Goal: Complete application form

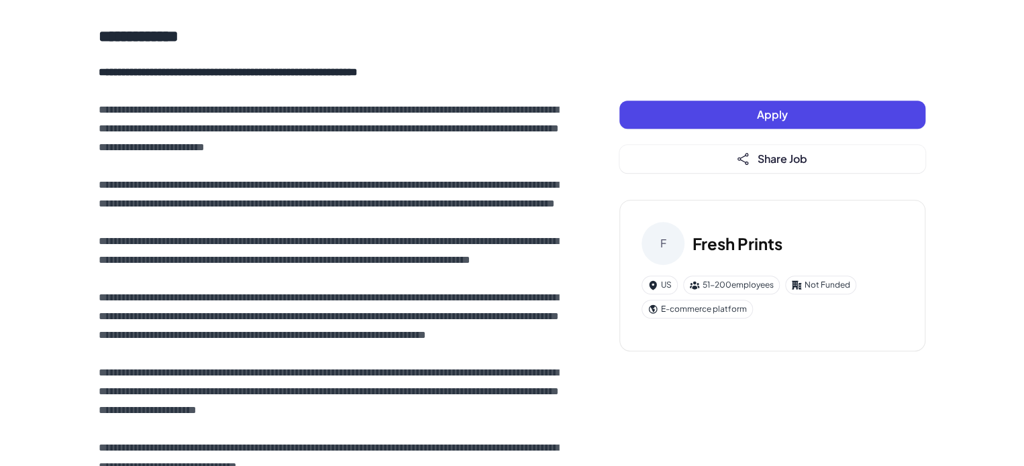
scroll to position [319, 0]
click at [709, 119] on button "Apply" at bounding box center [773, 115] width 306 height 28
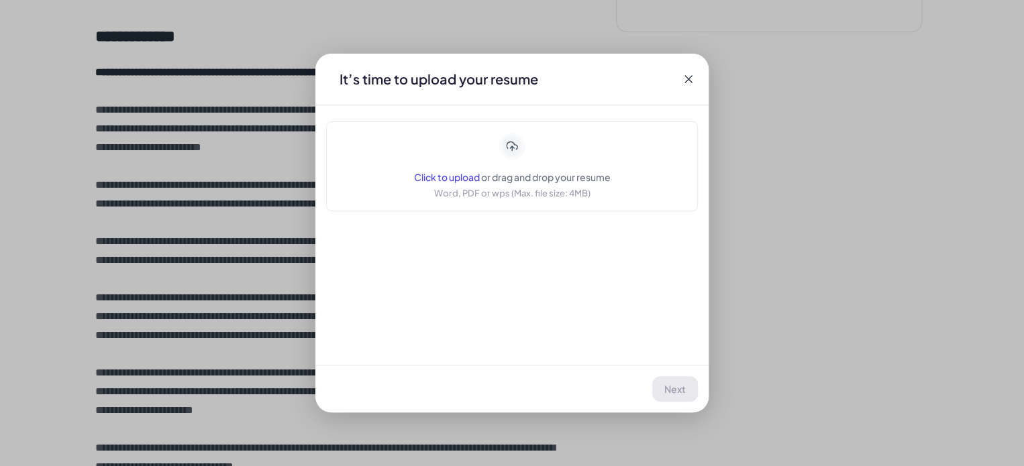
click at [520, 150] on icon at bounding box center [512, 146] width 23 height 23
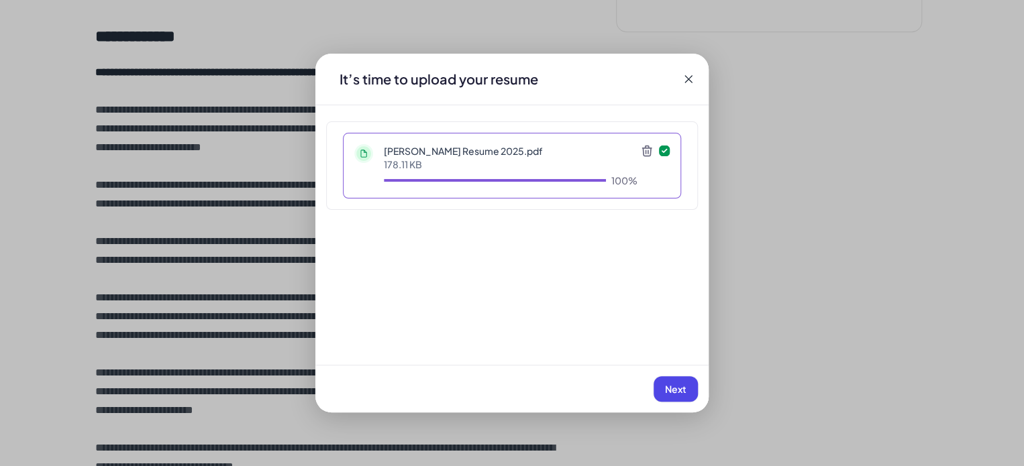
click at [680, 392] on span "Next" at bounding box center [675, 389] width 21 height 12
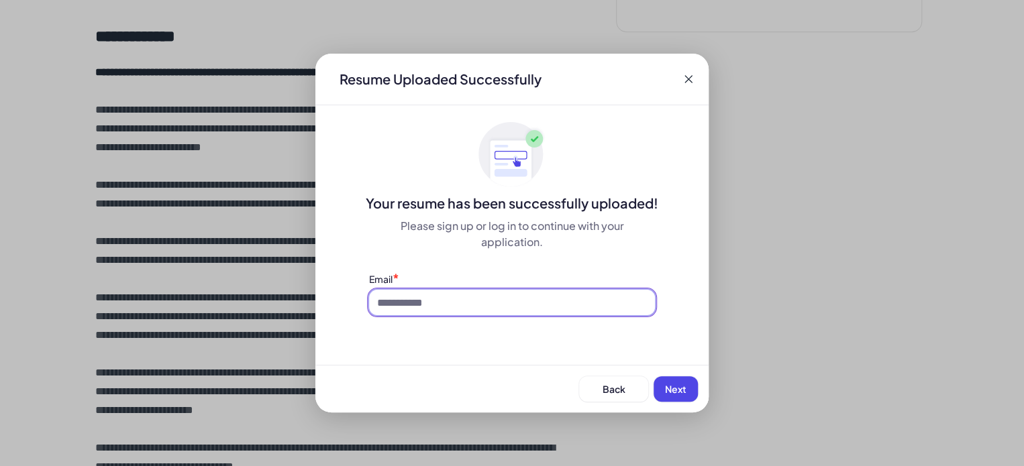
click at [448, 297] on input at bounding box center [512, 303] width 286 height 26
type input "**********"
click at [666, 385] on span "Next" at bounding box center [675, 389] width 21 height 12
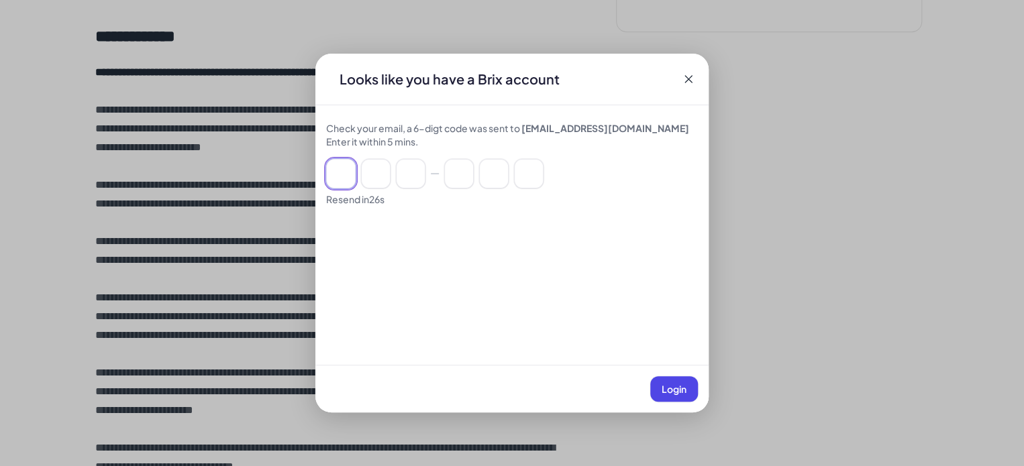
click at [341, 172] on input at bounding box center [341, 174] width 30 height 30
paste input "******"
type input "*"
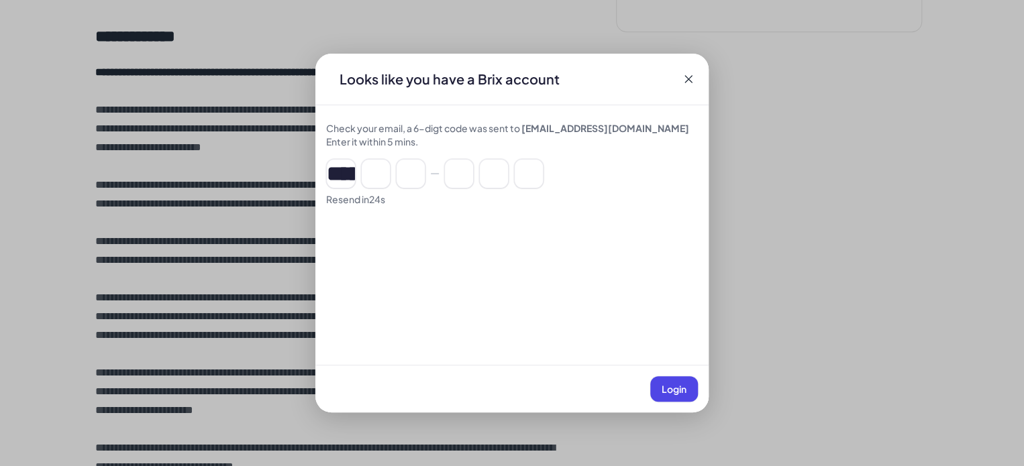
type input "*"
click at [689, 387] on button "Login" at bounding box center [674, 390] width 48 height 26
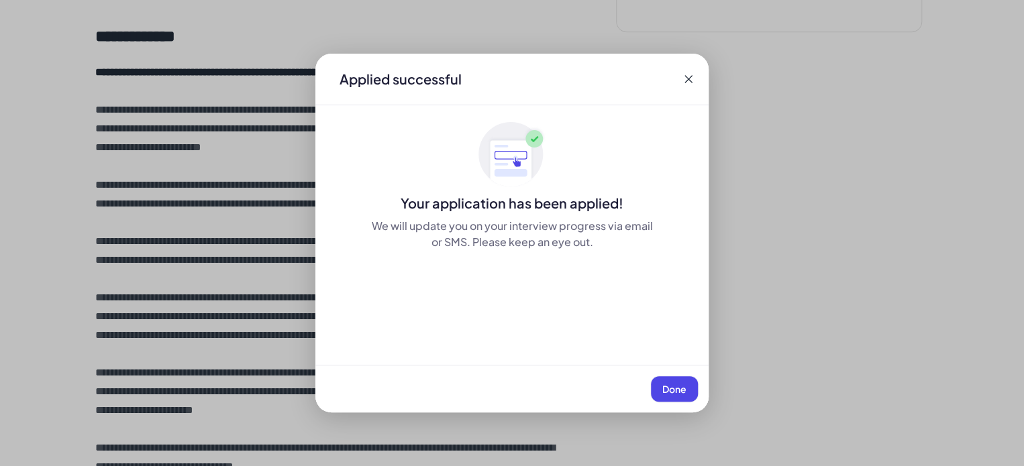
click at [667, 386] on span "Done" at bounding box center [674, 389] width 24 height 12
